Goal: Information Seeking & Learning: Learn about a topic

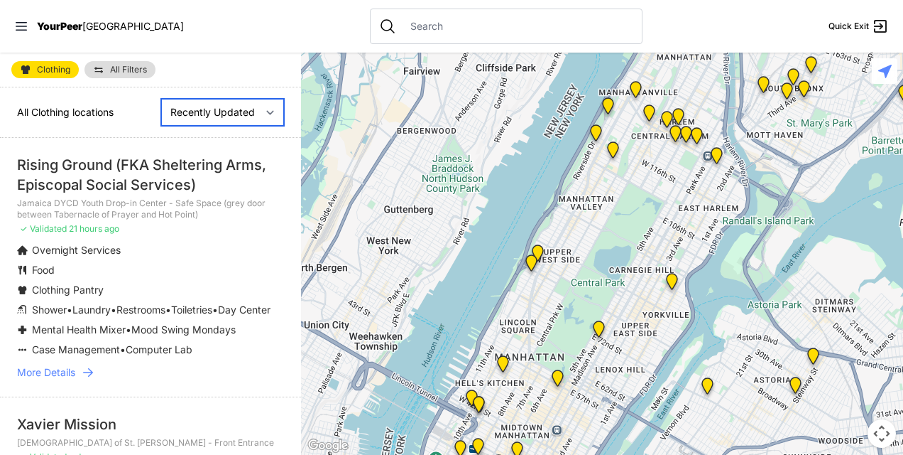
click at [184, 112] on select "Nearby Recently Updated Most Services" at bounding box center [222, 112] width 123 height 27
click at [102, 110] on span "All Clothing locations" at bounding box center [65, 112] width 97 height 12
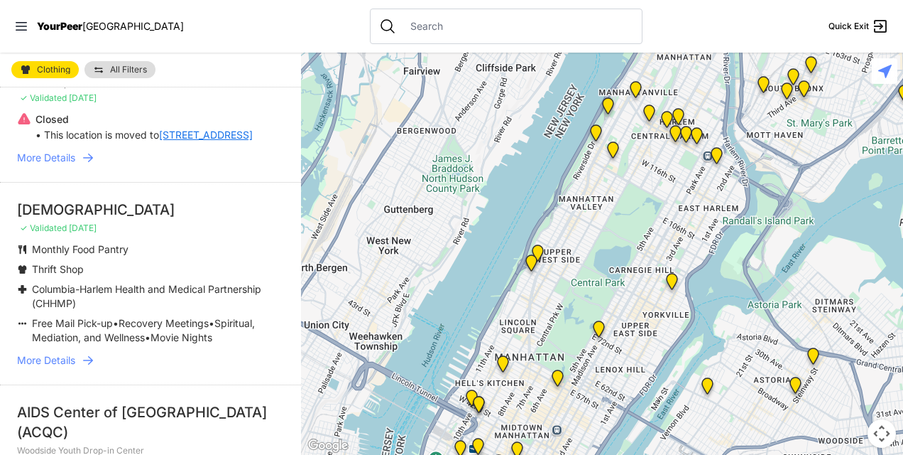
scroll to position [560, 0]
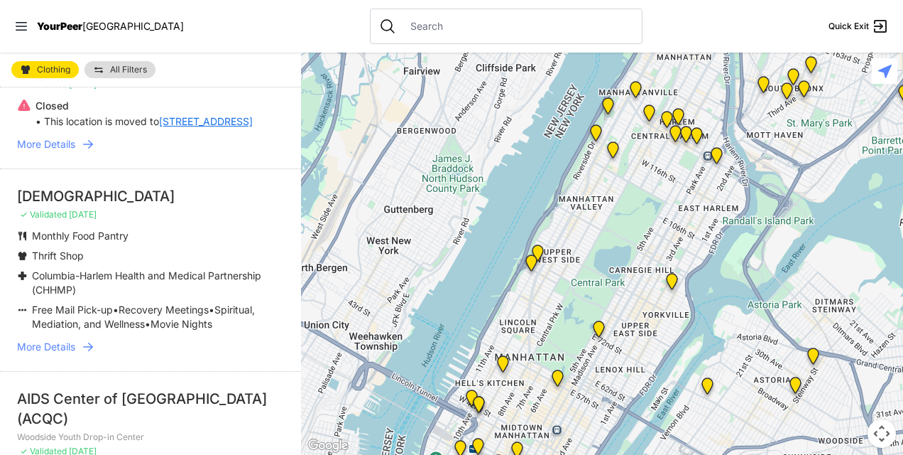
drag, startPoint x: 45, startPoint y: 358, endPoint x: 259, endPoint y: 68, distance: 360.1
click at [259, 68] on div "Clothing All Filters" at bounding box center [150, 70] width 301 height 35
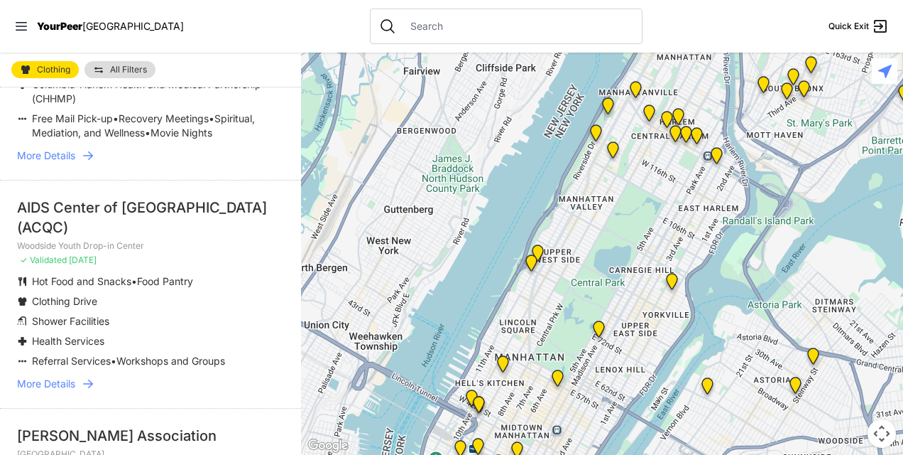
scroll to position [752, 0]
drag, startPoint x: 60, startPoint y: 393, endPoint x: 261, endPoint y: 74, distance: 376.9
click at [261, 74] on div "Clothing All Filters" at bounding box center [150, 70] width 301 height 35
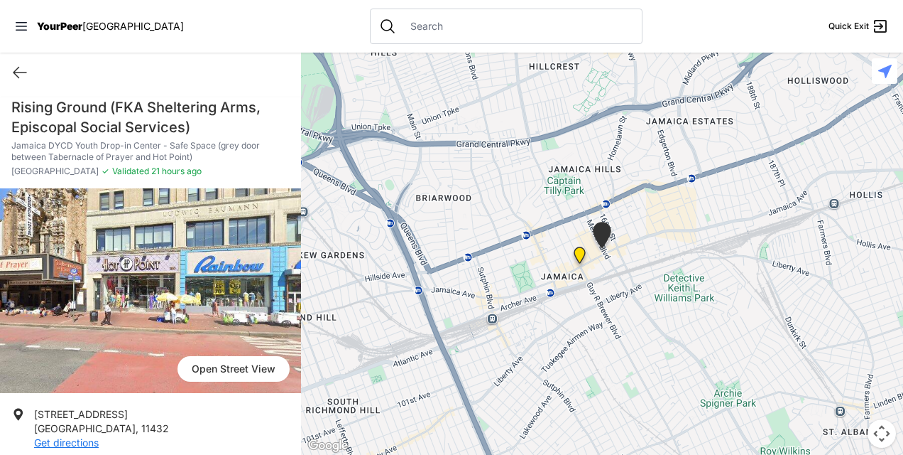
scroll to position [1, 0]
